Goal: Information Seeking & Learning: Find specific fact

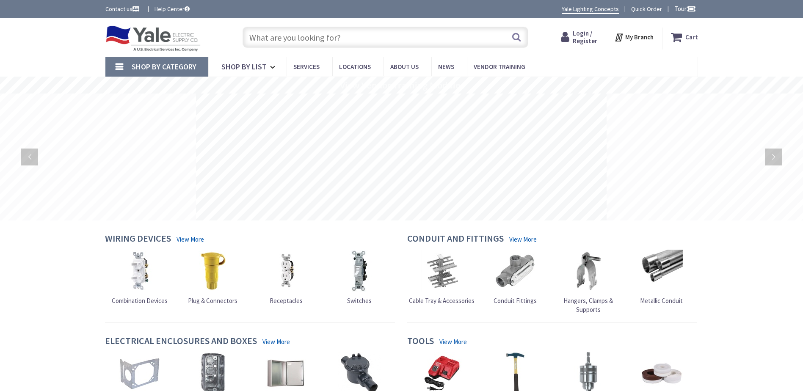
click at [290, 42] on input "text" at bounding box center [386, 37] width 286 height 21
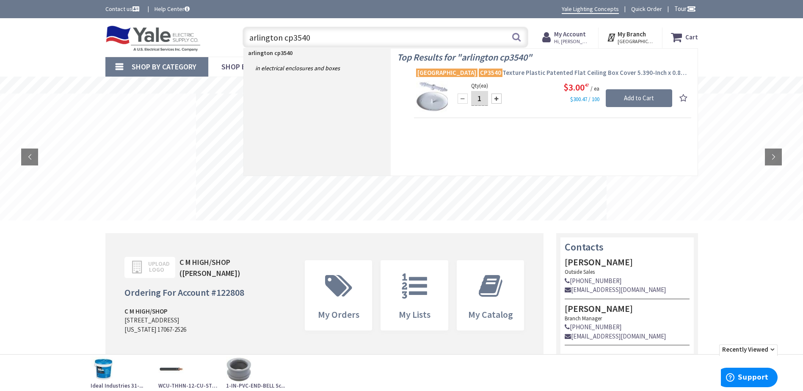
type input "arlington cp3540"
click at [518, 72] on span "Arlington CP3540 Texture Plastic Patented Flat Ceiling Box Cover 5.390-Inch x 0…" at bounding box center [552, 73] width 273 height 8
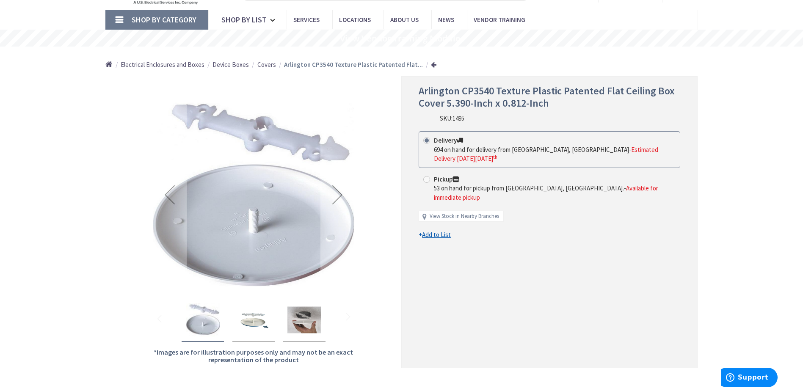
scroll to position [85, 0]
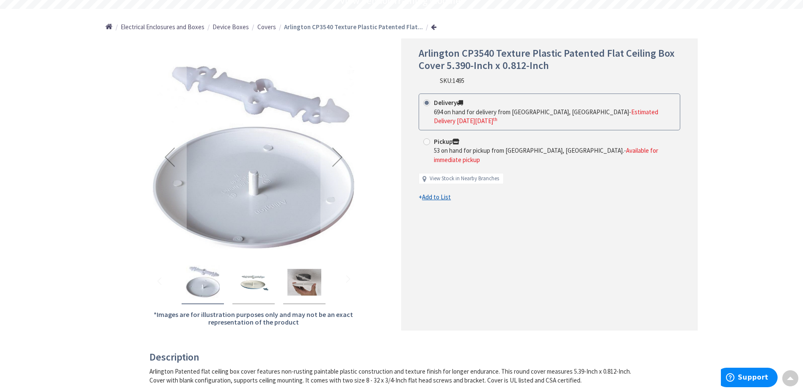
click at [257, 288] on img "Arlington CP3540 Texture Plastic Patented Flat Ceiling Box Cover 5.390-Inch x 0…" at bounding box center [254, 282] width 34 height 34
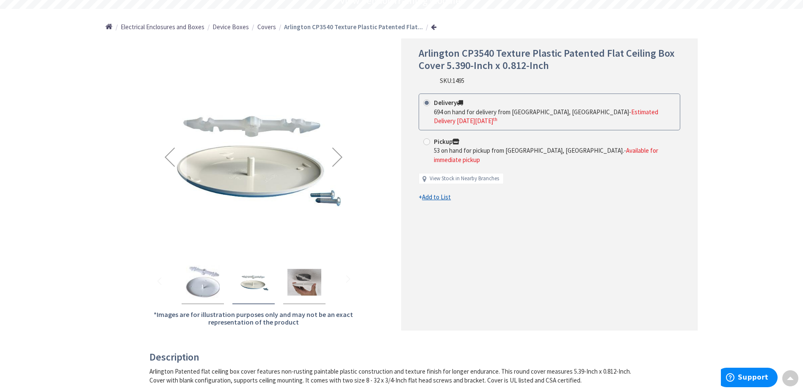
click at [299, 279] on img "Arlington CP3540 Texture Plastic Patented Flat Ceiling Box Cover 5.390-Inch x 0…" at bounding box center [304, 282] width 34 height 34
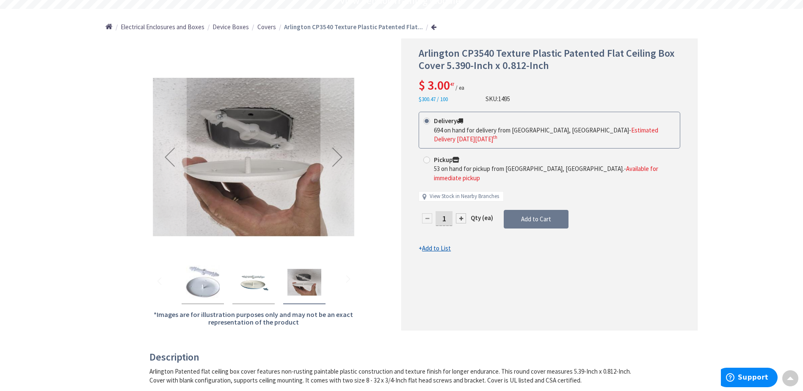
scroll to position [0, 0]
click at [207, 290] on img "Arlington CP3540 Texture Plastic Patented Flat Ceiling Box Cover 5.390-Inch x 0…" at bounding box center [203, 282] width 34 height 34
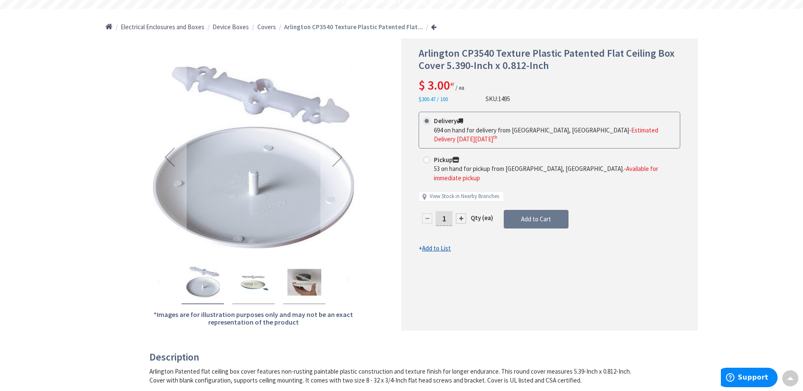
click at [264, 275] on img "Arlington CP3540 Texture Plastic Patented Flat Ceiling Box Cover 5.390-Inch x 0…" at bounding box center [254, 282] width 34 height 34
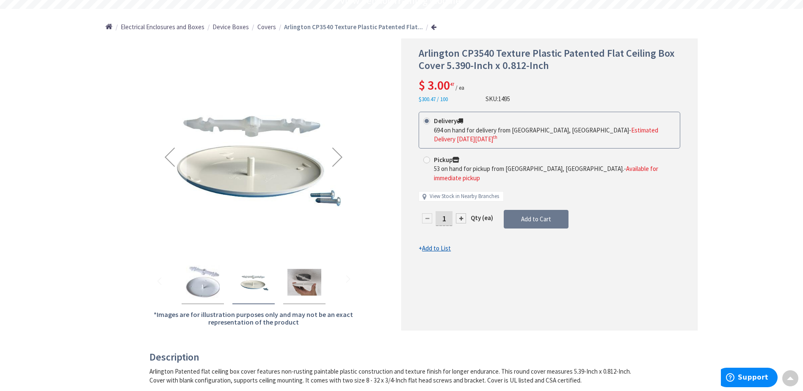
click at [307, 280] on img "Arlington CP3540 Texture Plastic Patented Flat Ceiling Box Cover 5.390-Inch x 0…" at bounding box center [304, 282] width 34 height 34
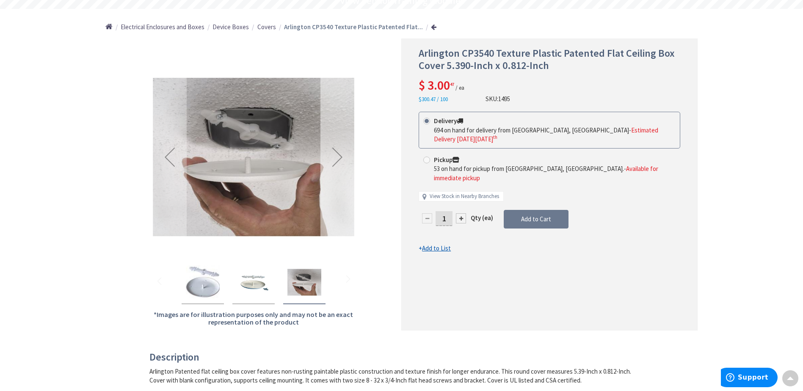
click at [338, 165] on div "Next" at bounding box center [337, 157] width 34 height 34
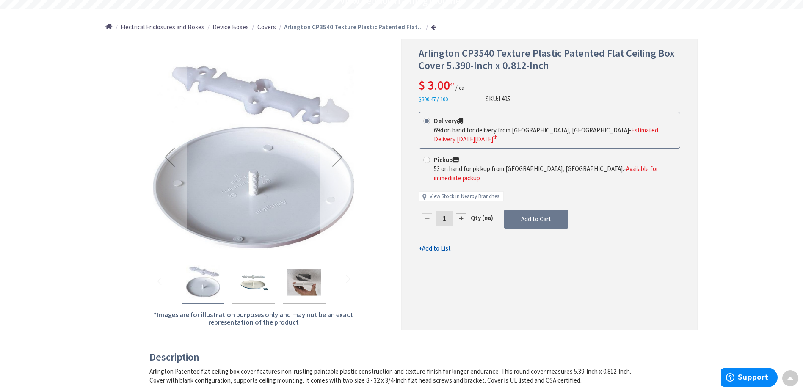
click at [338, 165] on div "Next" at bounding box center [337, 157] width 34 height 34
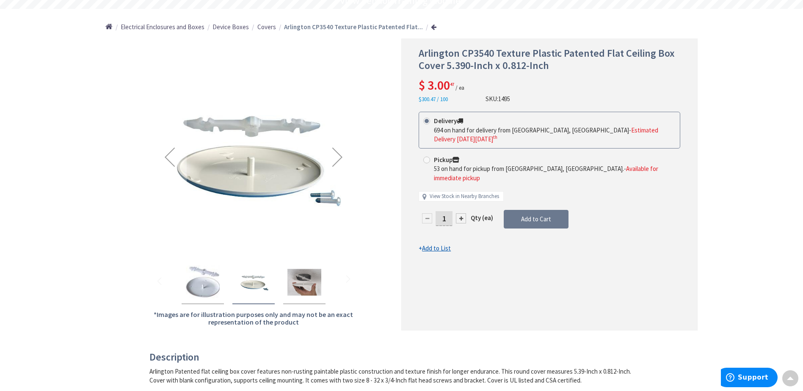
click at [338, 165] on div "Next" at bounding box center [337, 157] width 34 height 34
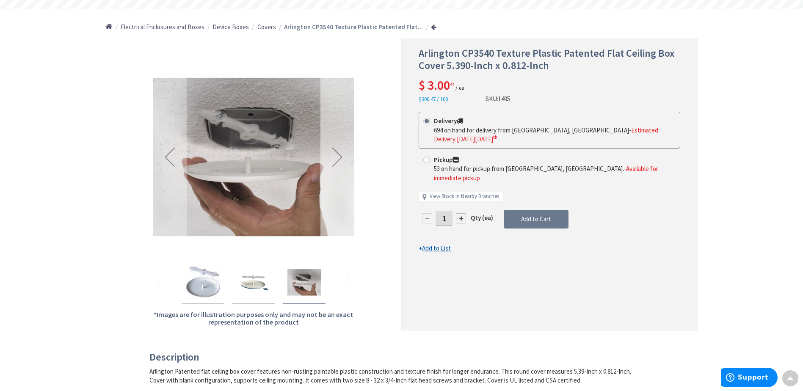
click at [338, 165] on div "Next" at bounding box center [337, 157] width 34 height 34
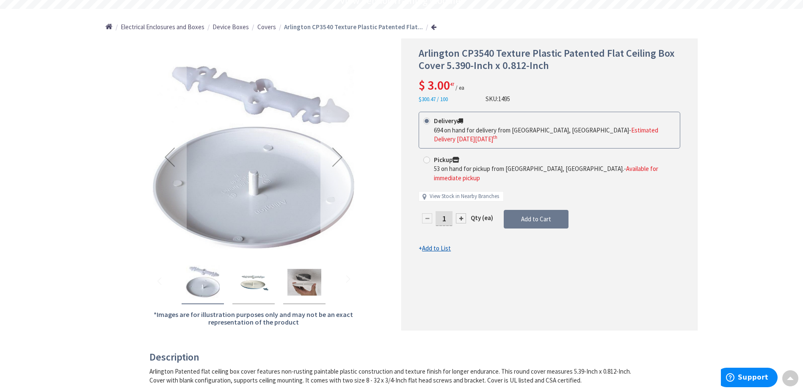
click at [338, 165] on div "Next" at bounding box center [337, 157] width 34 height 34
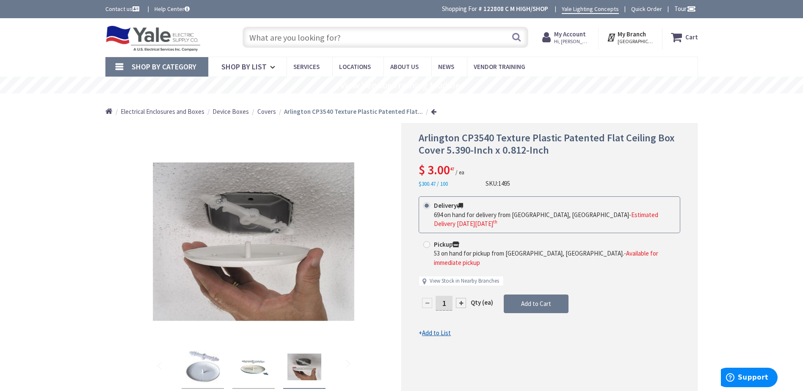
click at [348, 45] on input "text" at bounding box center [386, 37] width 286 height 21
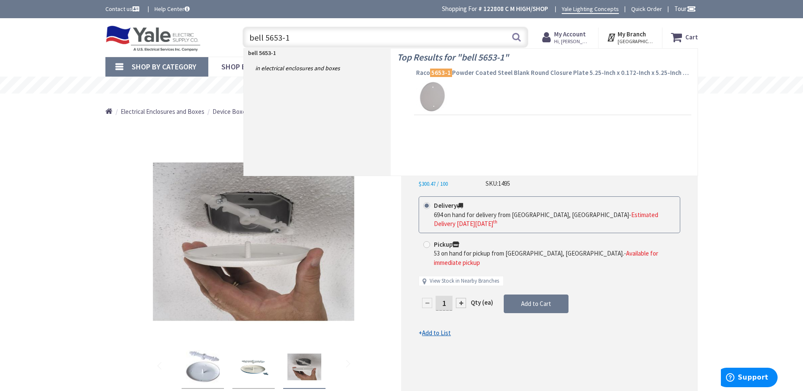
type input "bell 5653-1"
click at [518, 69] on span "Raco 5653-1 Powder Coated Steel Blank Round Closure Plate 5.25-Inch x 0.172-Inc…" at bounding box center [552, 73] width 273 height 8
